Goal: Obtain resource: Obtain resource

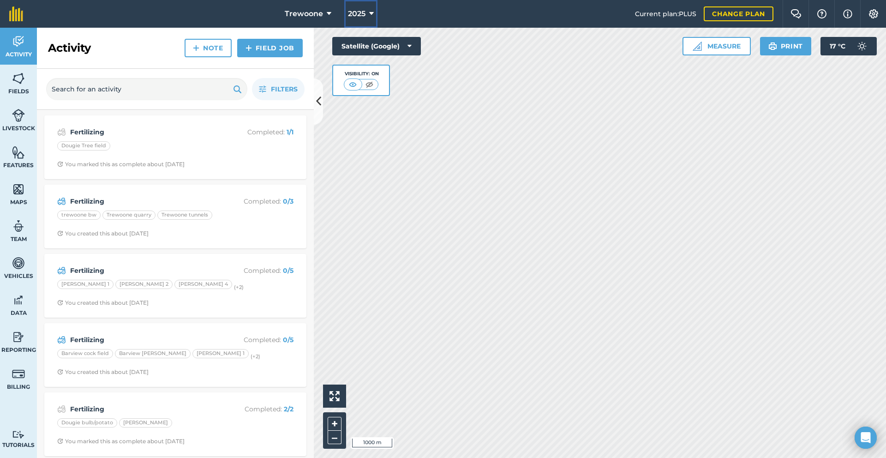
click at [366, 15] on button "2025" at bounding box center [360, 14] width 33 height 28
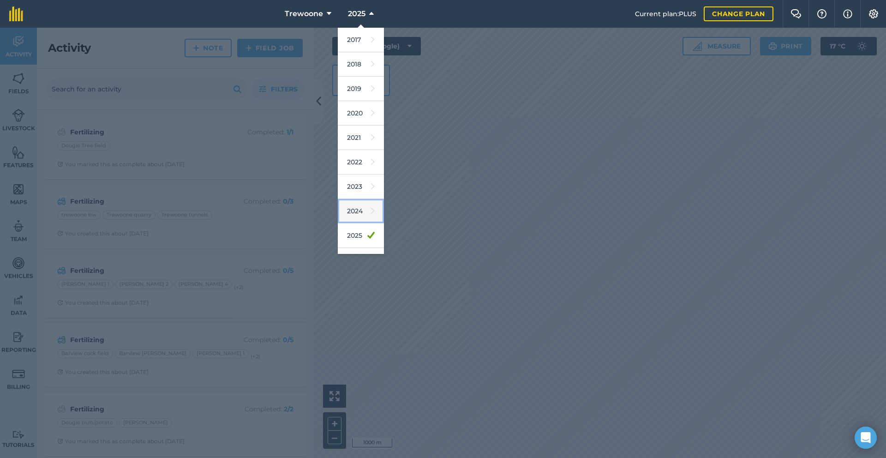
click at [354, 212] on link "2024" at bounding box center [361, 211] width 46 height 24
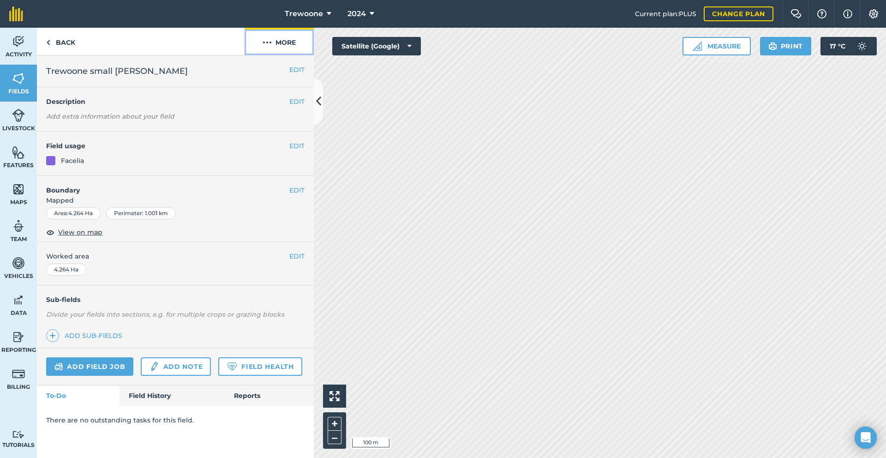
click at [272, 42] on button "More" at bounding box center [279, 41] width 69 height 27
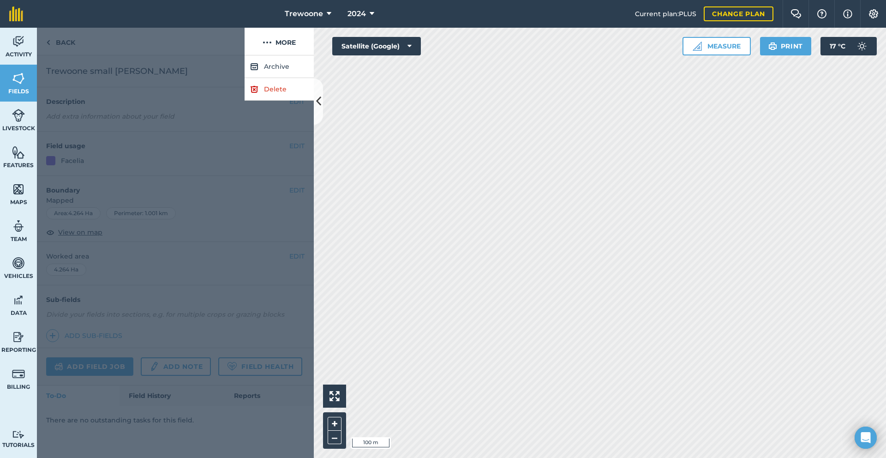
drag, startPoint x: 175, startPoint y: 92, endPoint x: 174, endPoint y: 98, distance: 5.8
click at [174, 98] on div at bounding box center [175, 256] width 277 height 402
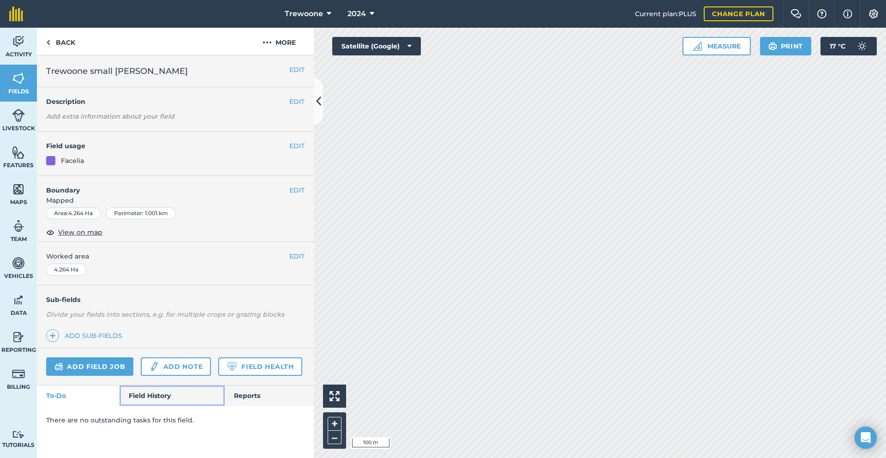
click at [171, 391] on link "Field History" at bounding box center [172, 395] width 105 height 20
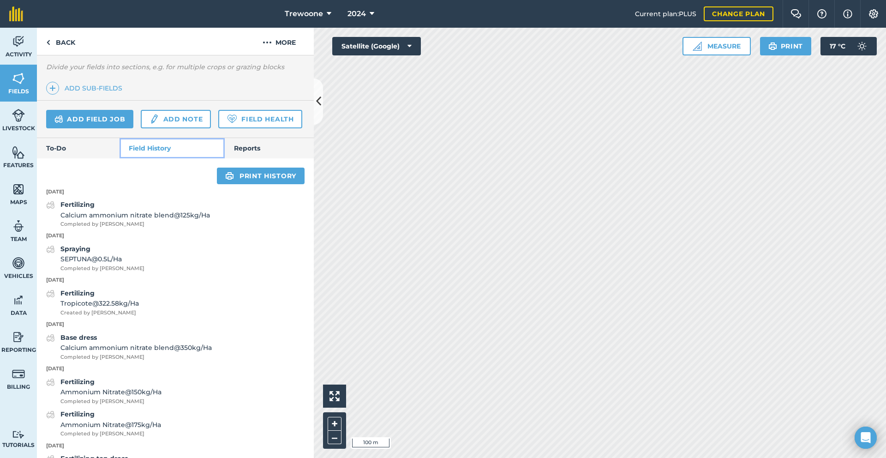
scroll to position [351, 0]
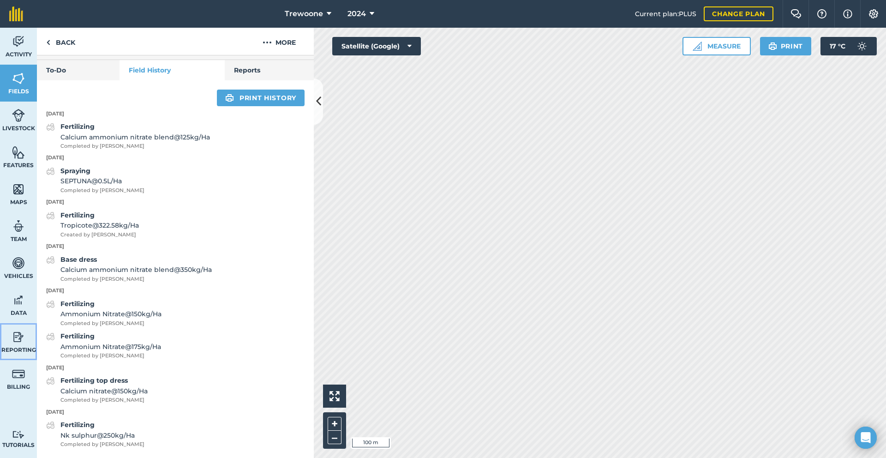
click at [20, 343] on img at bounding box center [18, 337] width 13 height 14
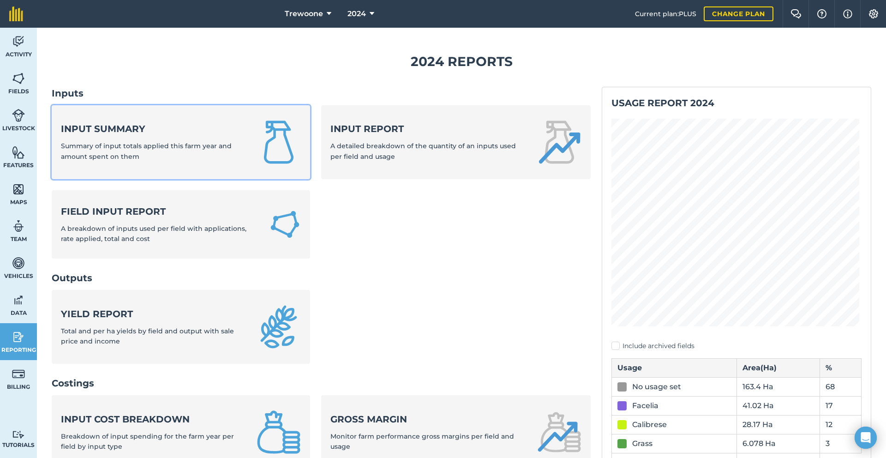
click at [262, 127] on img at bounding box center [279, 142] width 44 height 44
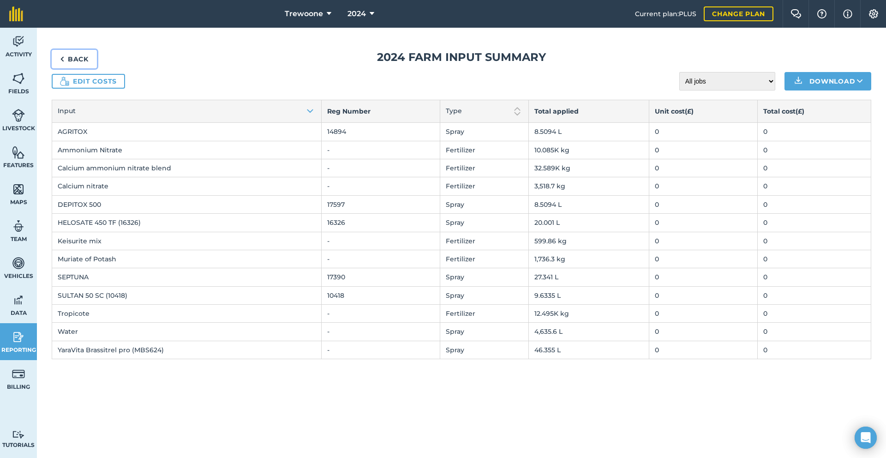
click at [80, 56] on link "Back" at bounding box center [74, 59] width 45 height 18
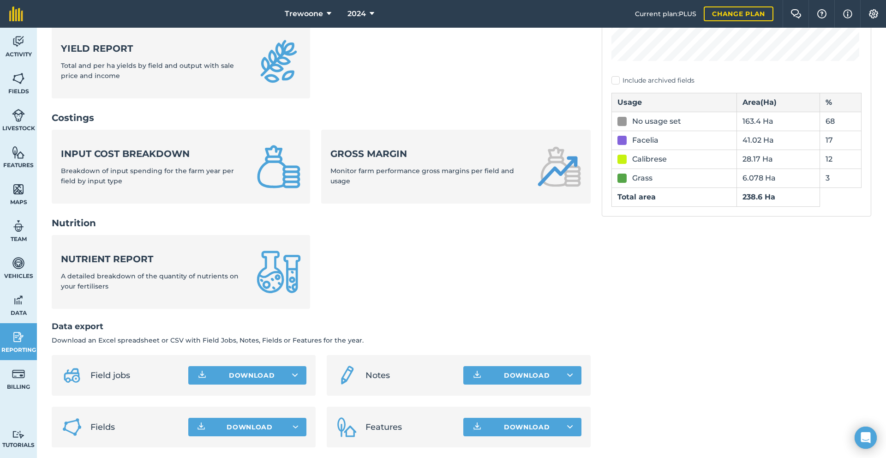
scroll to position [269, 0]
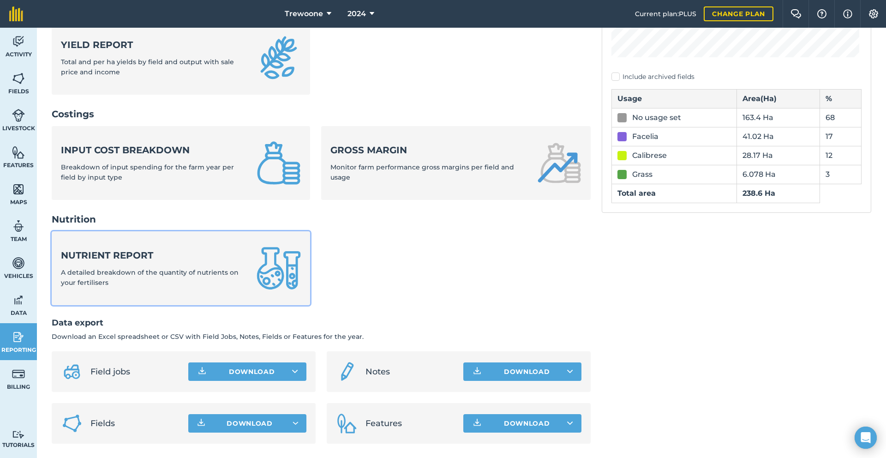
click at [246, 276] on link "Nutrient report A detailed breakdown of the quantity of nutrients on your ferti…" at bounding box center [181, 268] width 258 height 74
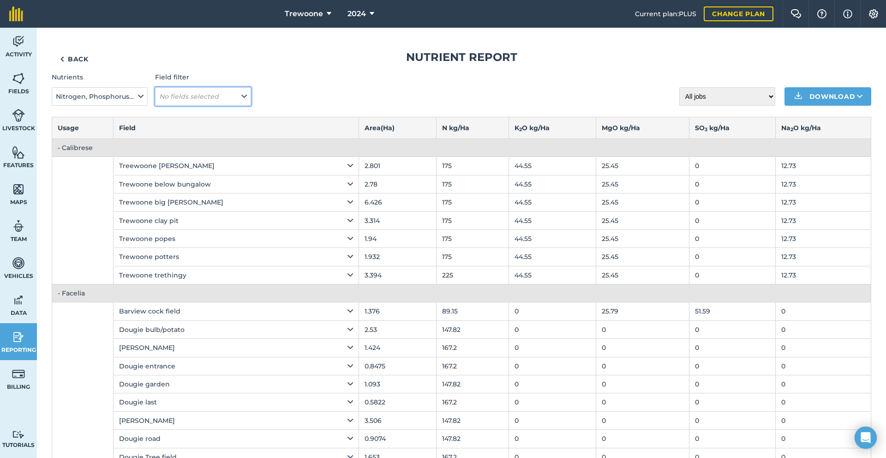
click at [202, 101] on button "No fields selected" at bounding box center [203, 96] width 96 height 18
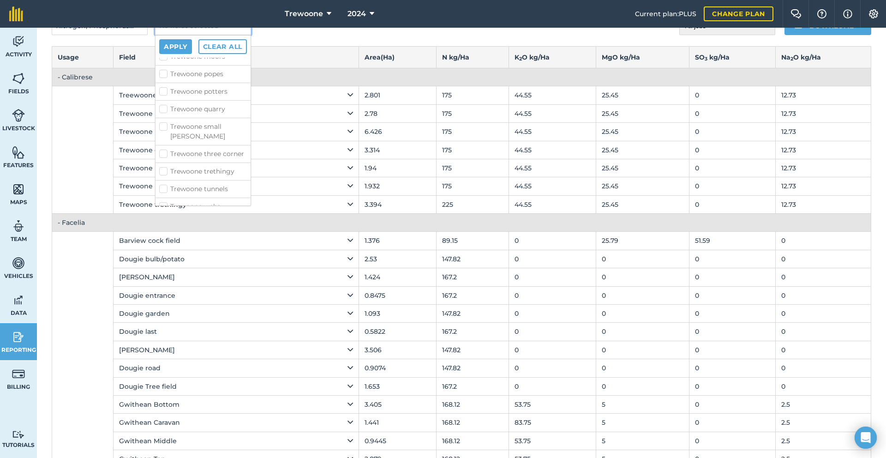
scroll to position [92, 0]
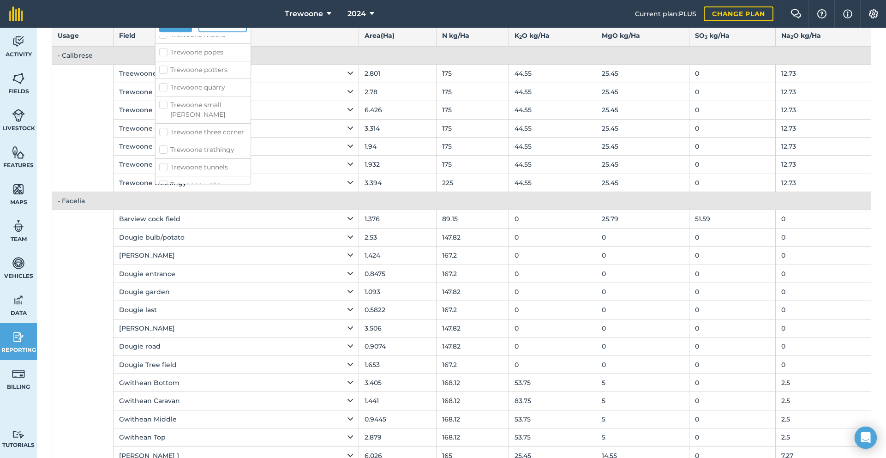
click at [207, 100] on label "Trewoone small [PERSON_NAME]" at bounding box center [203, 109] width 88 height 19
click at [165, 100] on input "Trewoone small [PERSON_NAME]" at bounding box center [162, 103] width 6 height 6
checkbox input "true"
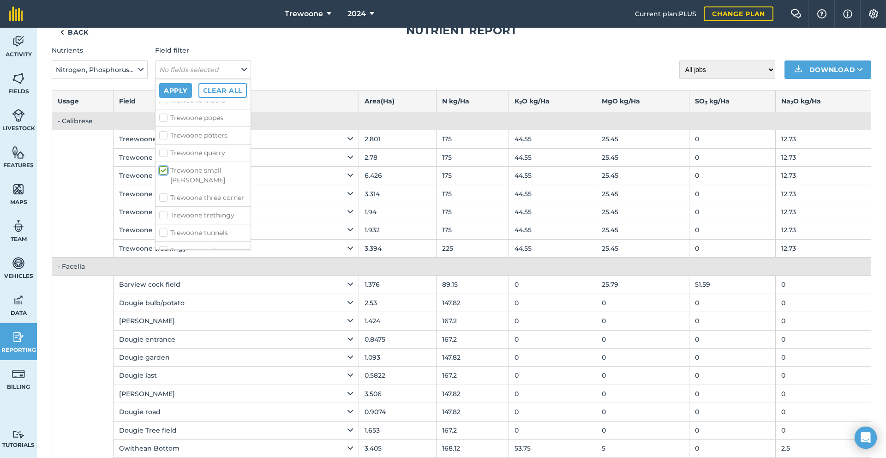
scroll to position [0, 0]
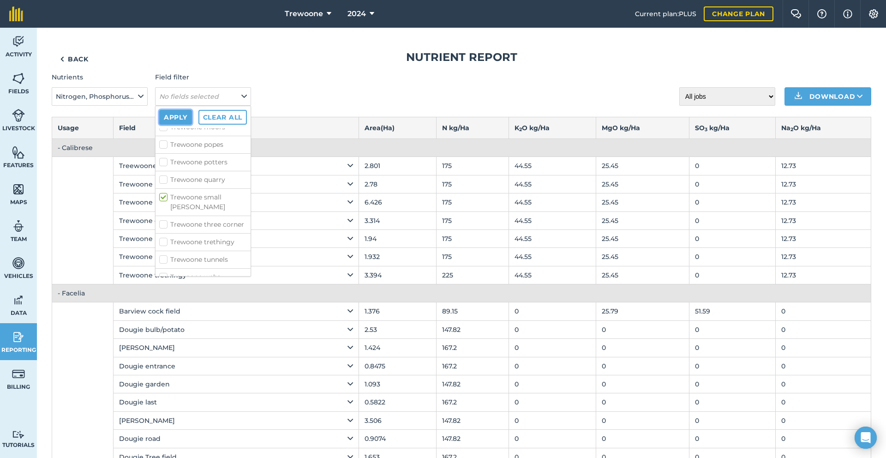
click at [174, 117] on button "Apply" at bounding box center [175, 117] width 33 height 15
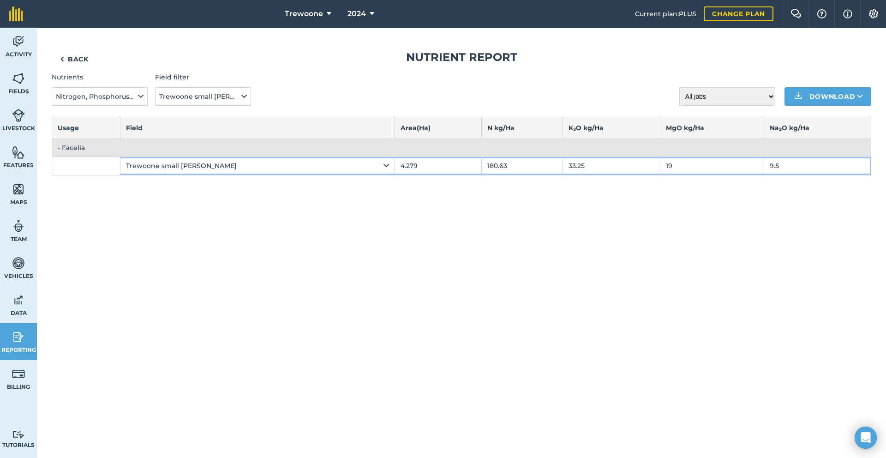
click at [384, 165] on icon at bounding box center [387, 166] width 6 height 10
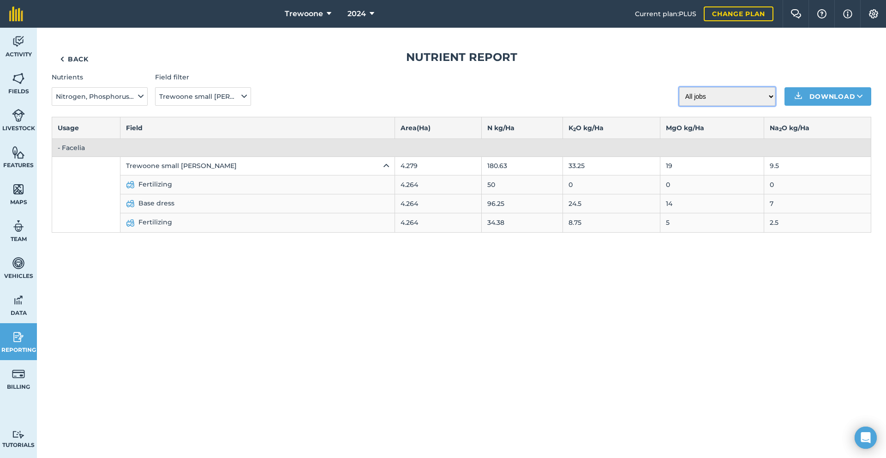
click at [765, 93] on select "All jobs Incomplete jobs Complete jobs" at bounding box center [727, 96] width 96 height 18
click at [763, 96] on select "All jobs Incomplete jobs Complete jobs" at bounding box center [727, 96] width 96 height 18
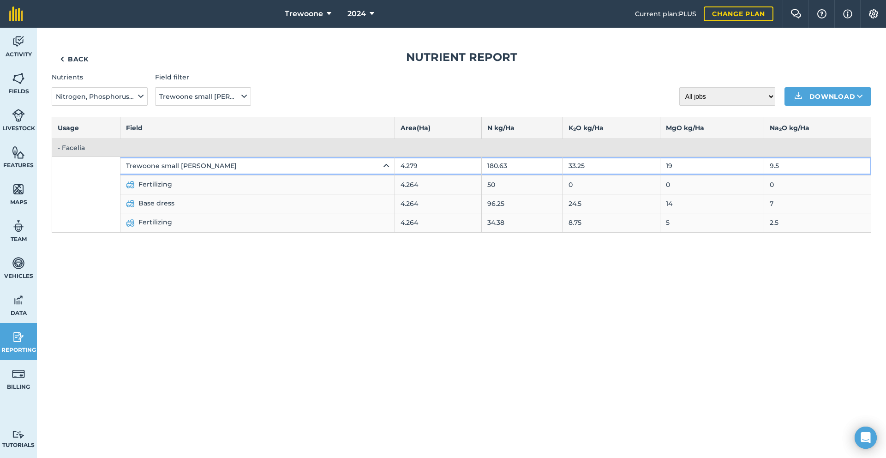
click at [167, 161] on div "Trewoone small [PERSON_NAME]" at bounding box center [257, 166] width 263 height 10
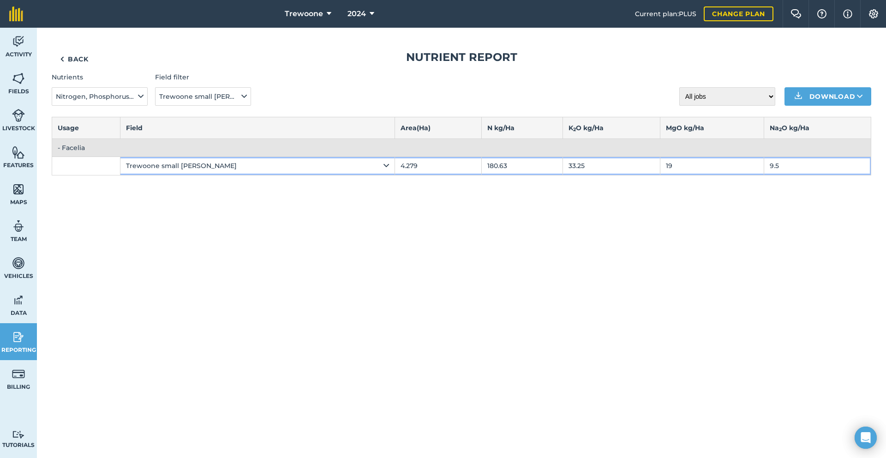
click at [187, 167] on div "Trewoone small [PERSON_NAME]" at bounding box center [257, 166] width 263 height 10
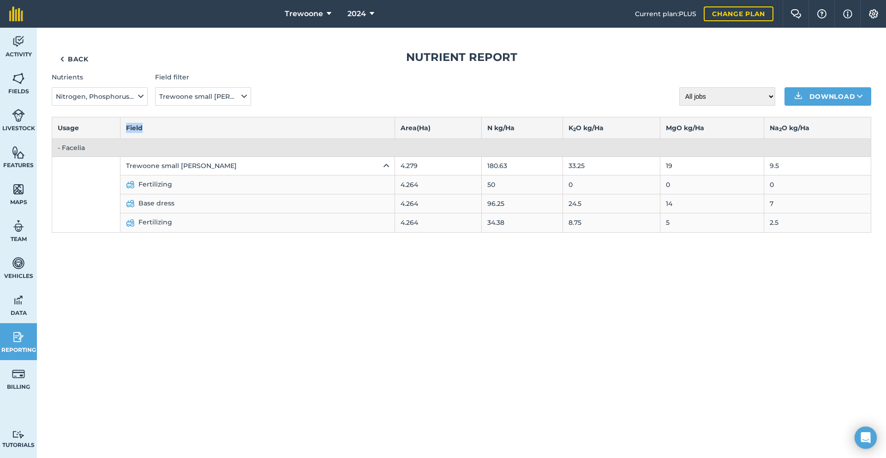
drag, startPoint x: 85, startPoint y: 117, endPoint x: 181, endPoint y: 124, distance: 96.7
click at [181, 124] on tr "Usage Field Area ( Ha ) N kg / Ha K 2 O kg / Ha MgO kg / Ha Na 2 O kg / Ha" at bounding box center [461, 128] width 819 height 22
click at [835, 90] on button "Download" at bounding box center [828, 96] width 87 height 18
click at [827, 132] on link "XLS" at bounding box center [828, 138] width 84 height 20
click at [344, 245] on div "Back Nutrient report Nutrients Nitrogen, Phosphorus, Potassium, Magnesium, Sulp…" at bounding box center [461, 243] width 849 height 430
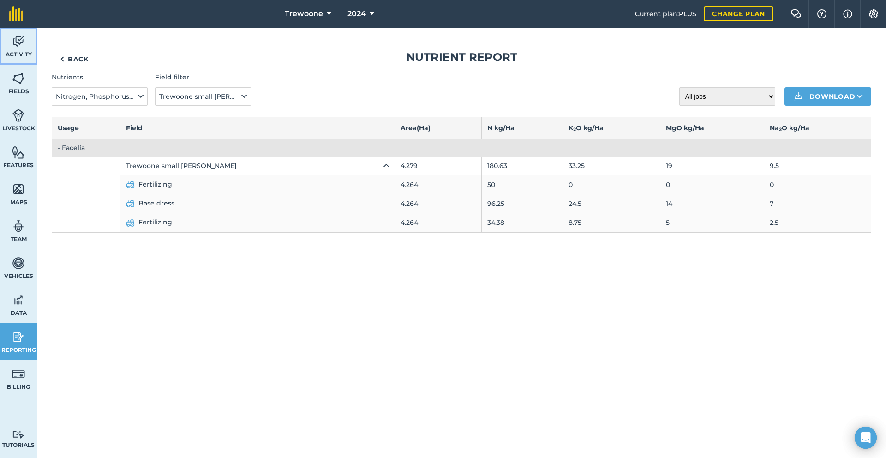
click at [19, 38] on img at bounding box center [18, 42] width 13 height 14
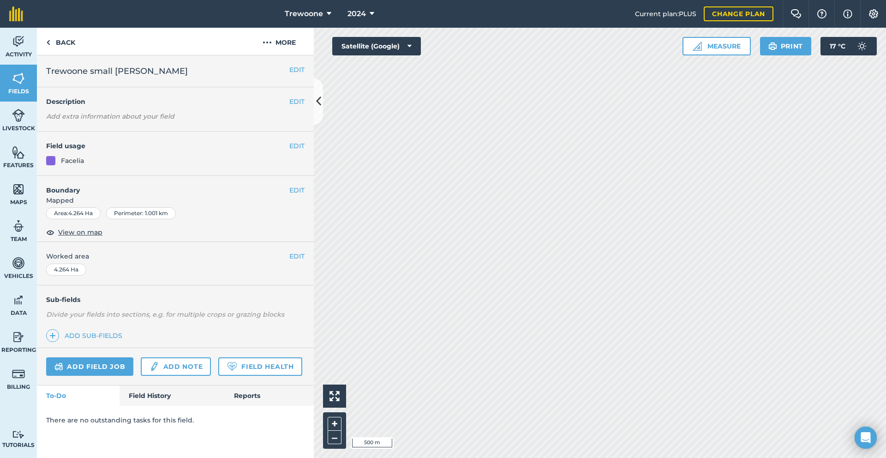
drag, startPoint x: 66, startPoint y: 166, endPoint x: 69, endPoint y: 163, distance: 4.9
click at [67, 165] on div "EDIT Field usage Facelia" at bounding box center [175, 154] width 277 height 44
click at [69, 163] on div "Facelia" at bounding box center [72, 161] width 23 height 10
click at [305, 145] on div "EDIT Field usage Facelia" at bounding box center [175, 154] width 277 height 44
click at [300, 148] on button "EDIT" at bounding box center [296, 146] width 15 height 10
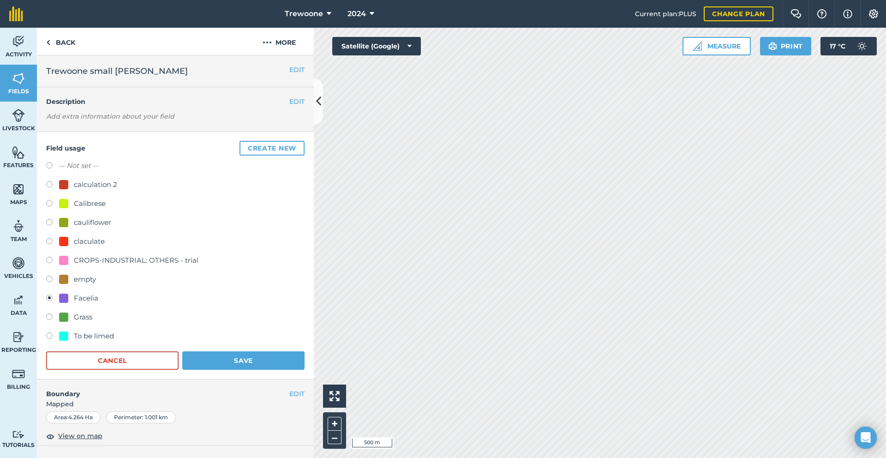
click at [82, 225] on div "cauliflower" at bounding box center [92, 222] width 37 height 11
radio input "true"
radio input "false"
click at [234, 359] on button "Save" at bounding box center [243, 360] width 122 height 18
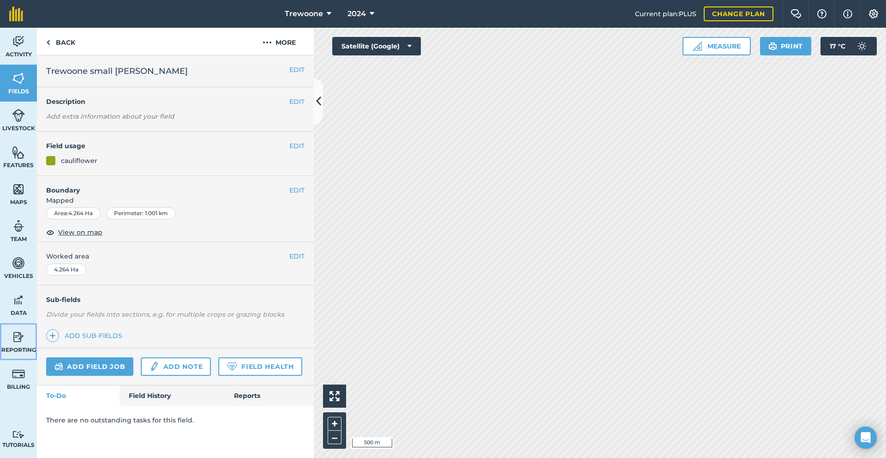
click at [18, 337] on img at bounding box center [18, 337] width 13 height 14
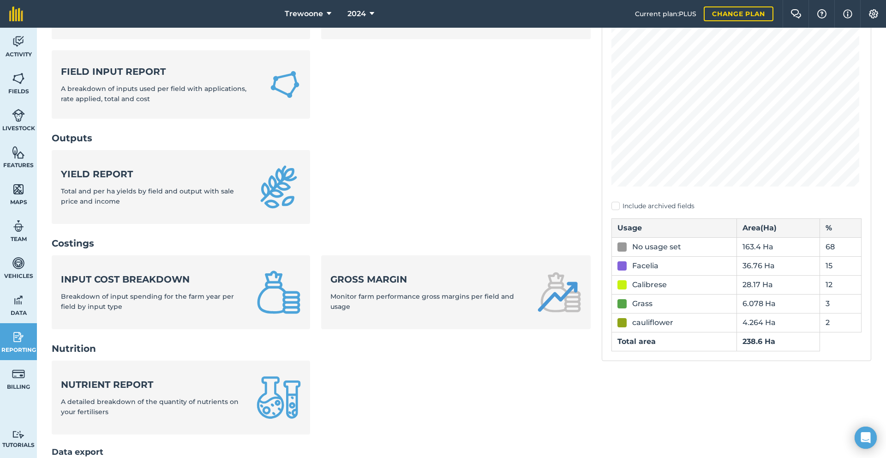
scroll to position [185, 0]
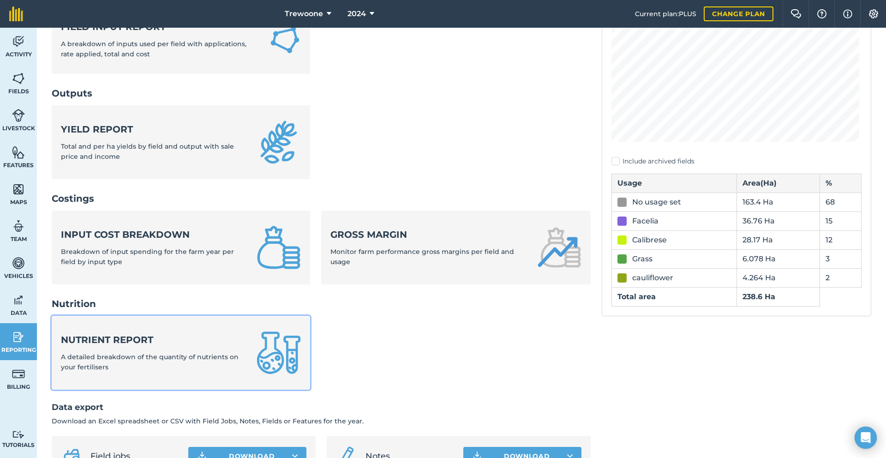
click at [148, 358] on span "A detailed breakdown of the quantity of nutrients on your fertilisers" at bounding box center [150, 362] width 178 height 18
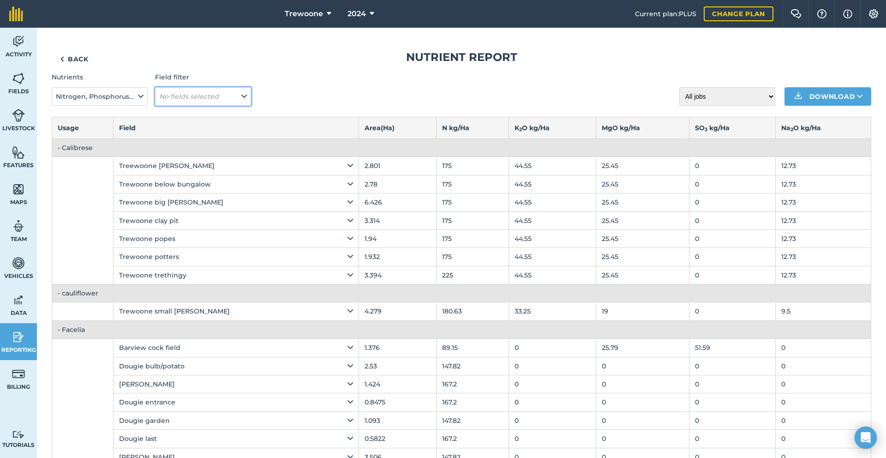
click at [189, 96] on em "No fields selected" at bounding box center [189, 96] width 60 height 8
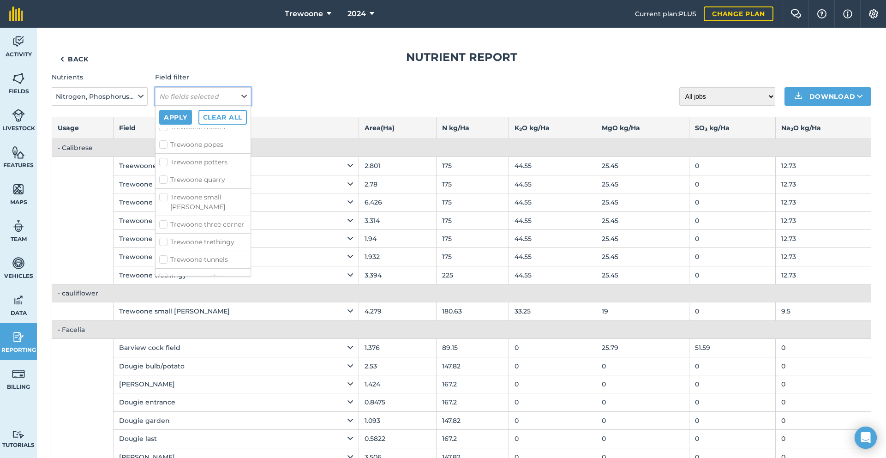
scroll to position [46, 0]
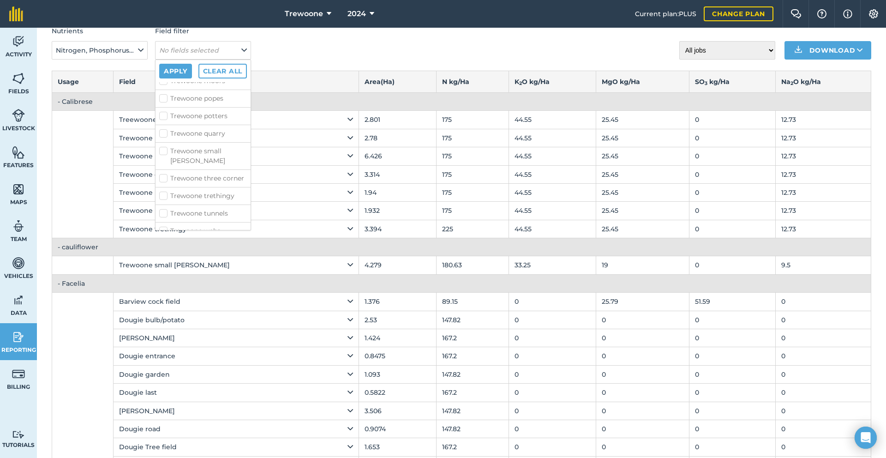
click at [209, 146] on label "Trewoone small [PERSON_NAME]" at bounding box center [203, 155] width 88 height 19
click at [165, 146] on input "Trewoone small [PERSON_NAME]" at bounding box center [162, 149] width 6 height 6
checkbox input "true"
click at [180, 72] on button "Apply" at bounding box center [175, 71] width 33 height 15
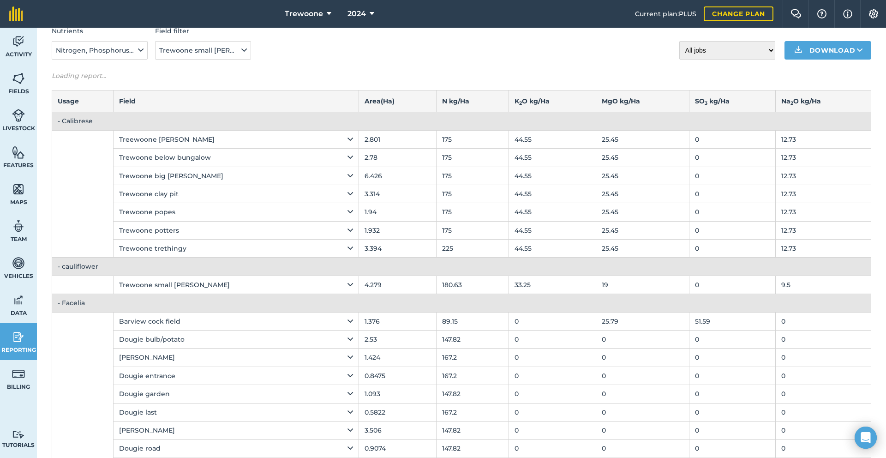
scroll to position [0, 0]
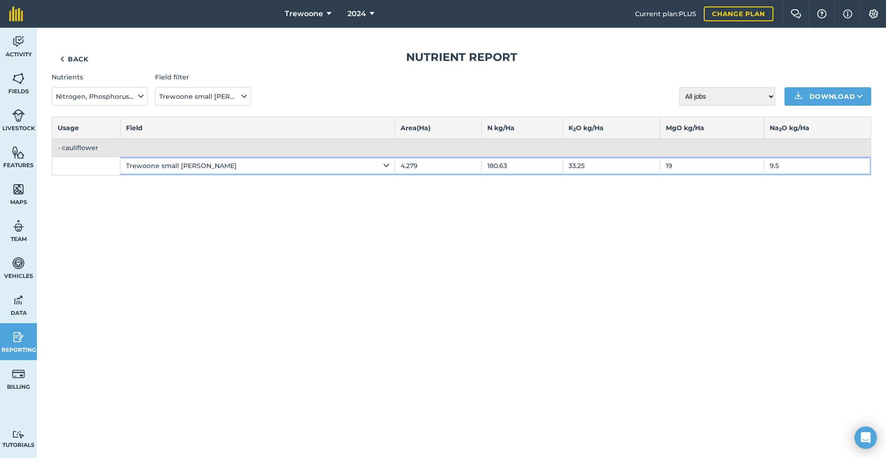
click at [282, 162] on div "Trewoone small [PERSON_NAME]" at bounding box center [257, 166] width 263 height 10
